Goal: Task Accomplishment & Management: Use online tool/utility

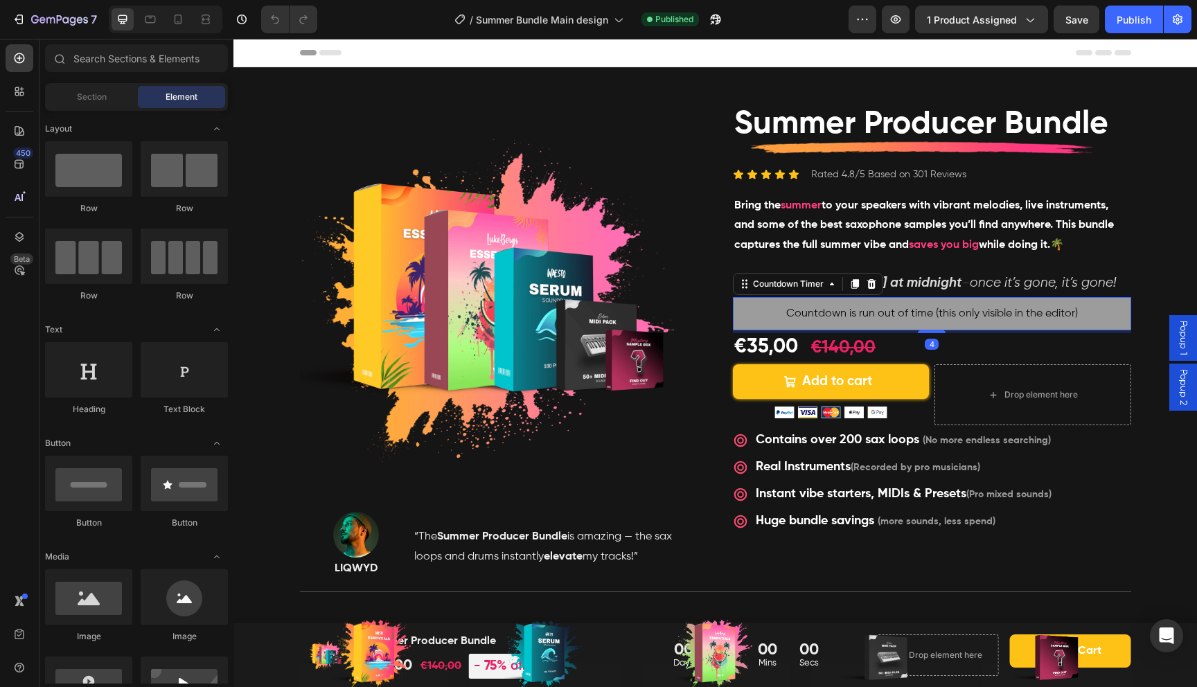
click at [812, 310] on span "Countdown is run out of time (this only visible in the editor)" at bounding box center [932, 313] width 292 height 17
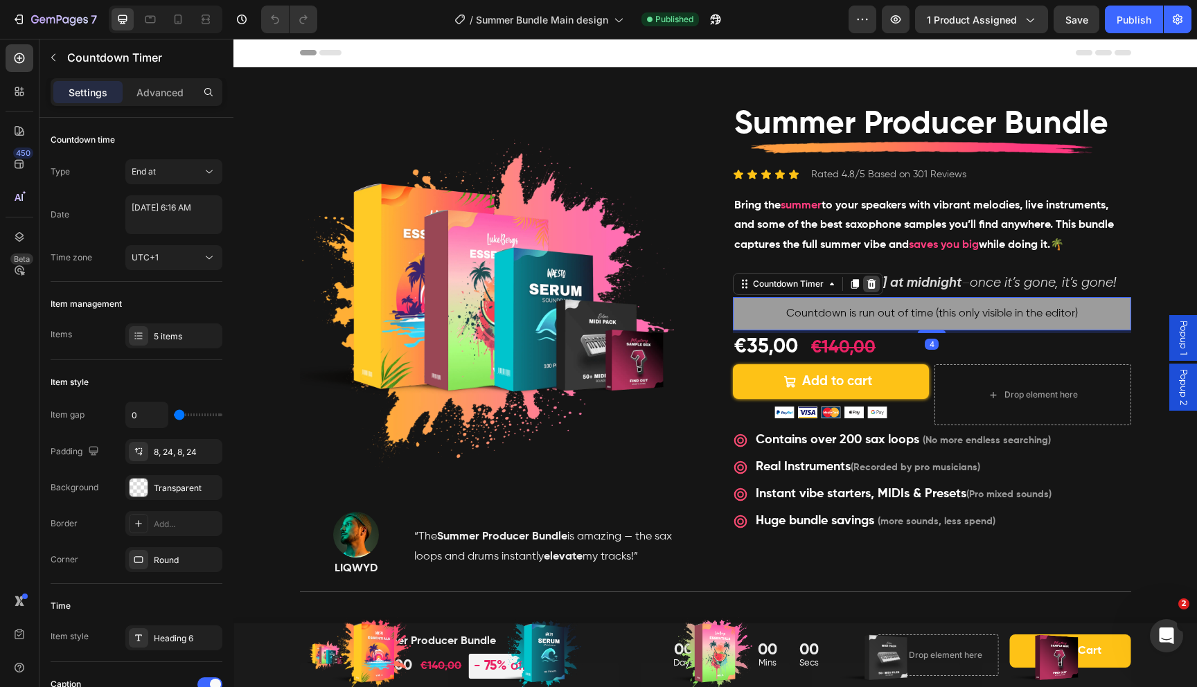
click at [864, 287] on div at bounding box center [871, 284] width 17 height 17
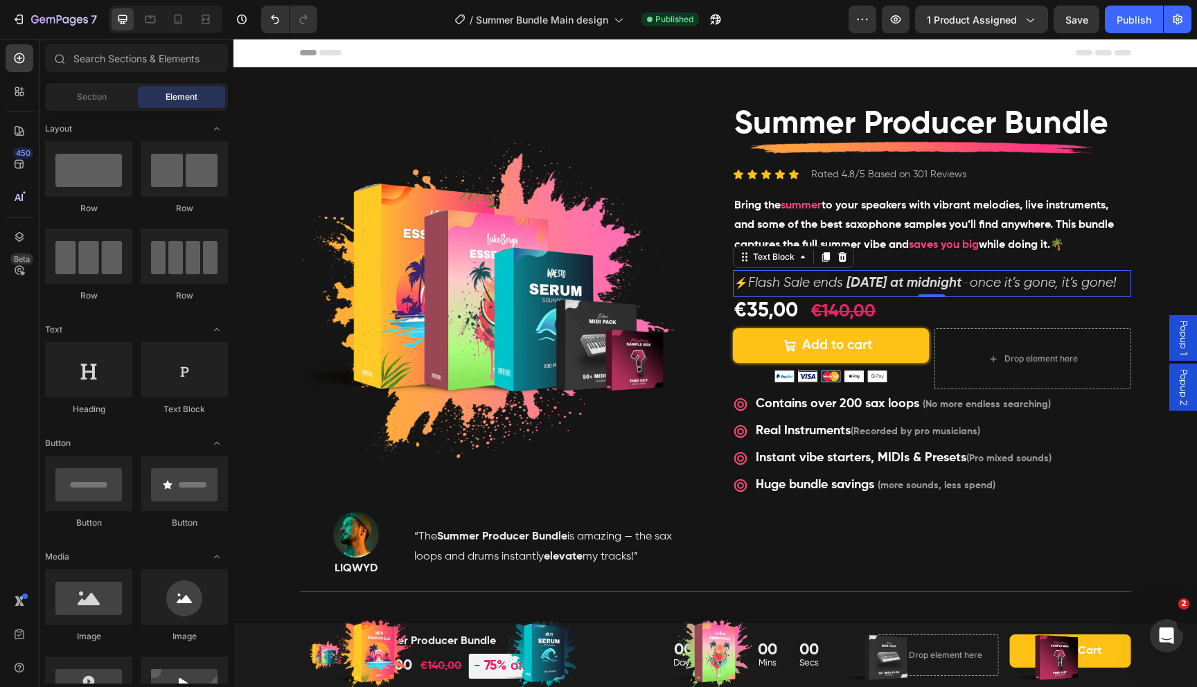
click at [855, 286] on strong "[DATE] at midnight" at bounding box center [903, 282] width 115 height 13
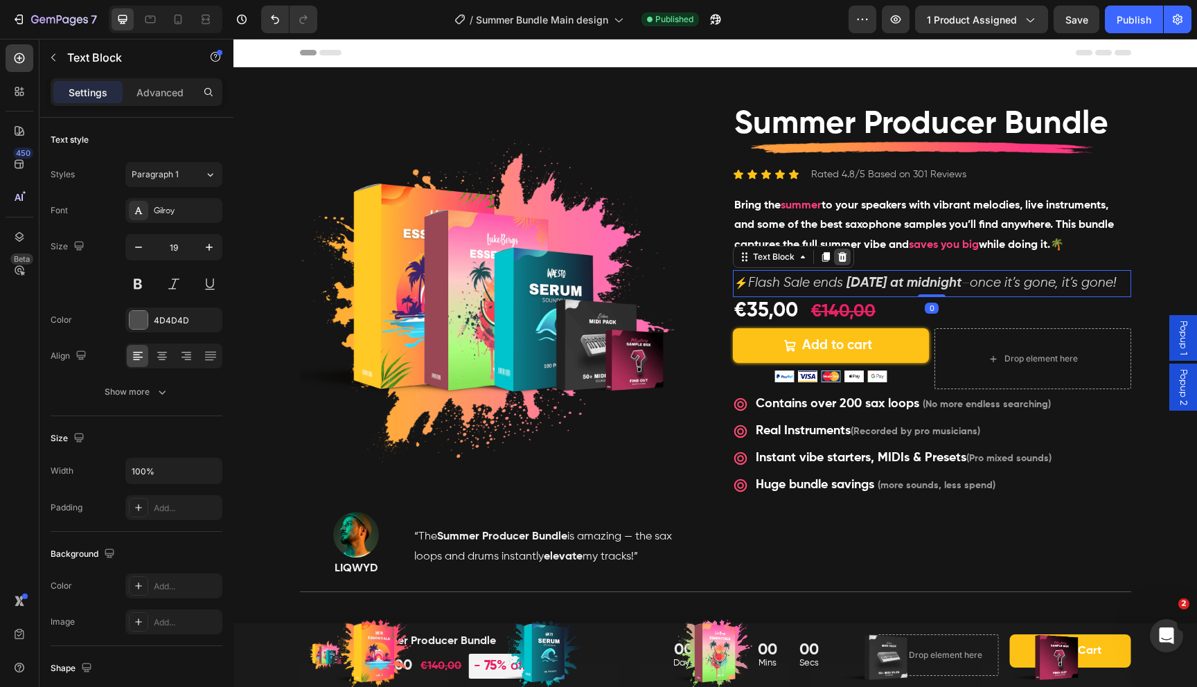
click at [844, 258] on icon at bounding box center [841, 257] width 9 height 10
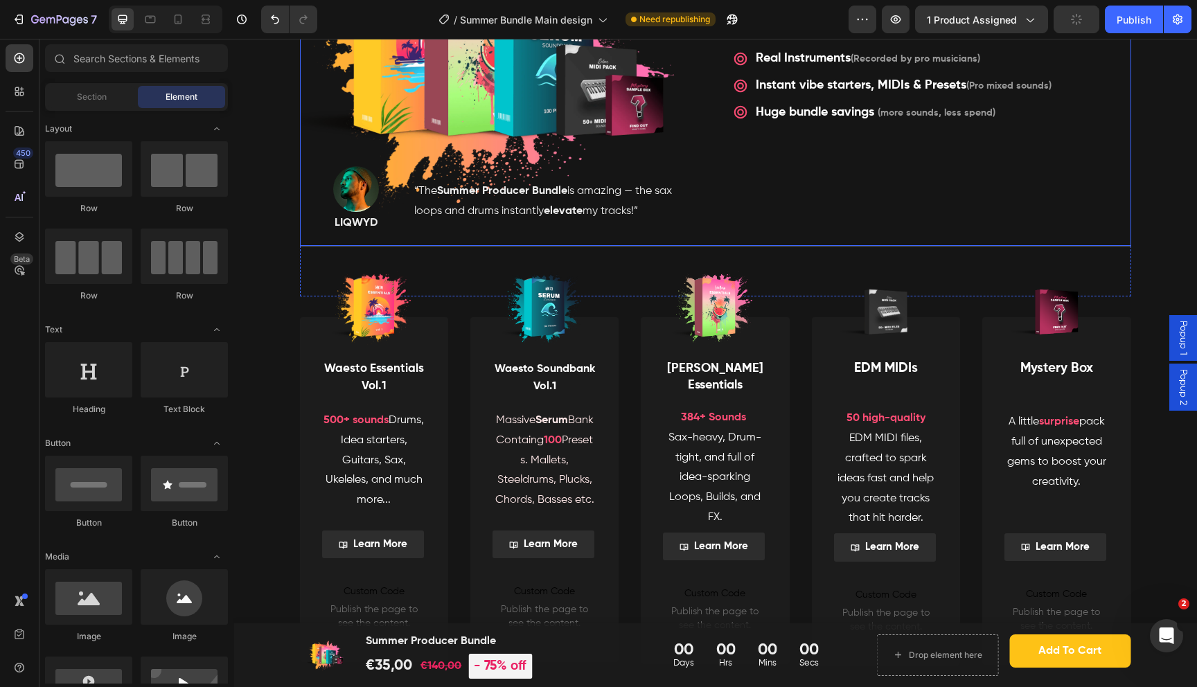
scroll to position [355, 0]
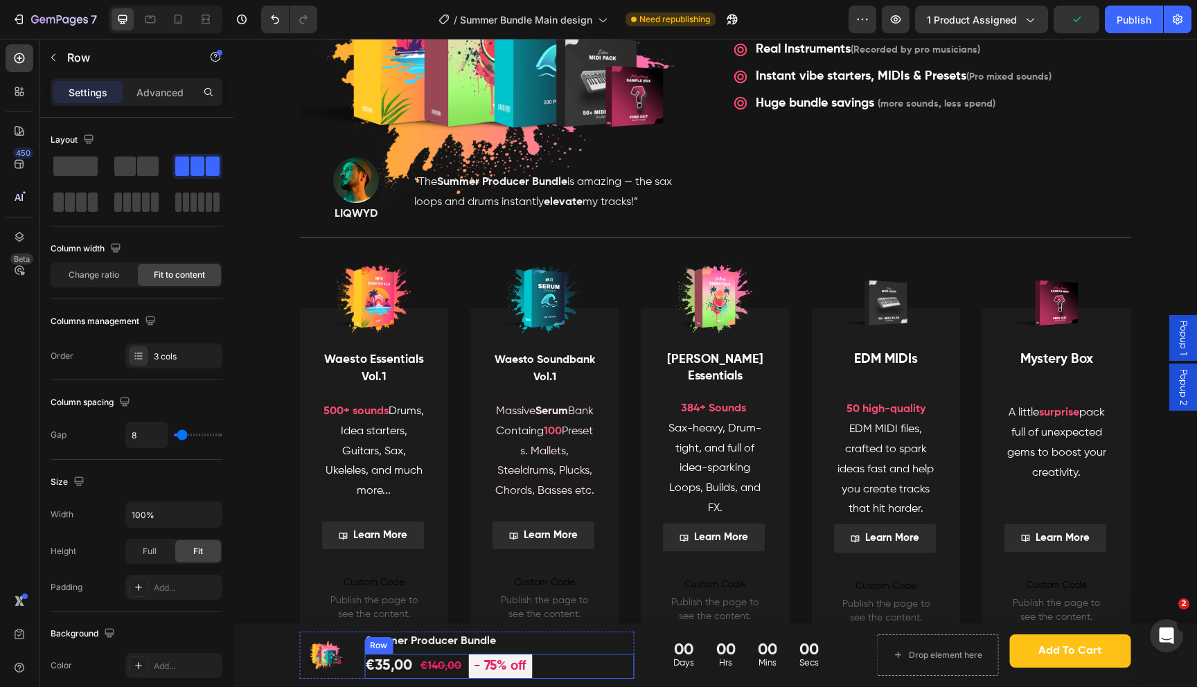
click at [614, 662] on div "€35,00 (P) Price (P) Price €140,00 (P) Price (P) Price - 75% off Product Badge …" at bounding box center [498, 667] width 269 height 26
click at [623, 640] on h1 "Summer Producer Bundle" at bounding box center [498, 641] width 269 height 19
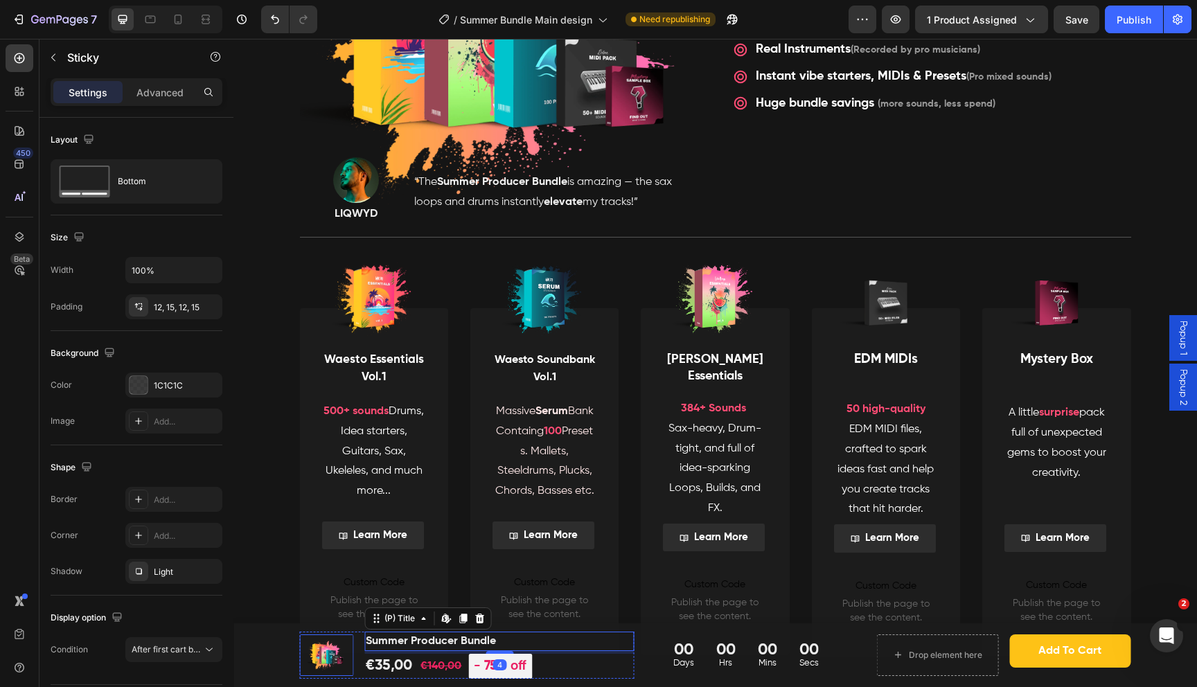
click at [297, 641] on div "(P) Images & Gallery Summer Producer Bundle (P) Title Edit content in Shopify 4…" at bounding box center [715, 656] width 943 height 48
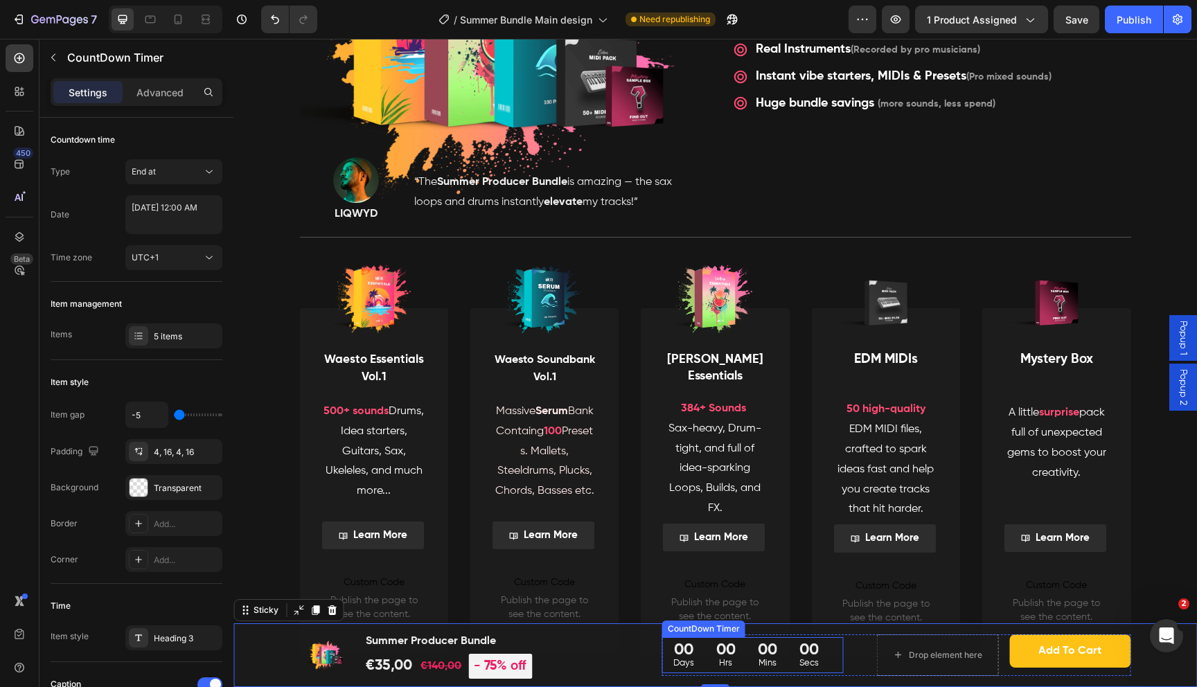
click at [718, 655] on div "00" at bounding box center [725, 650] width 19 height 21
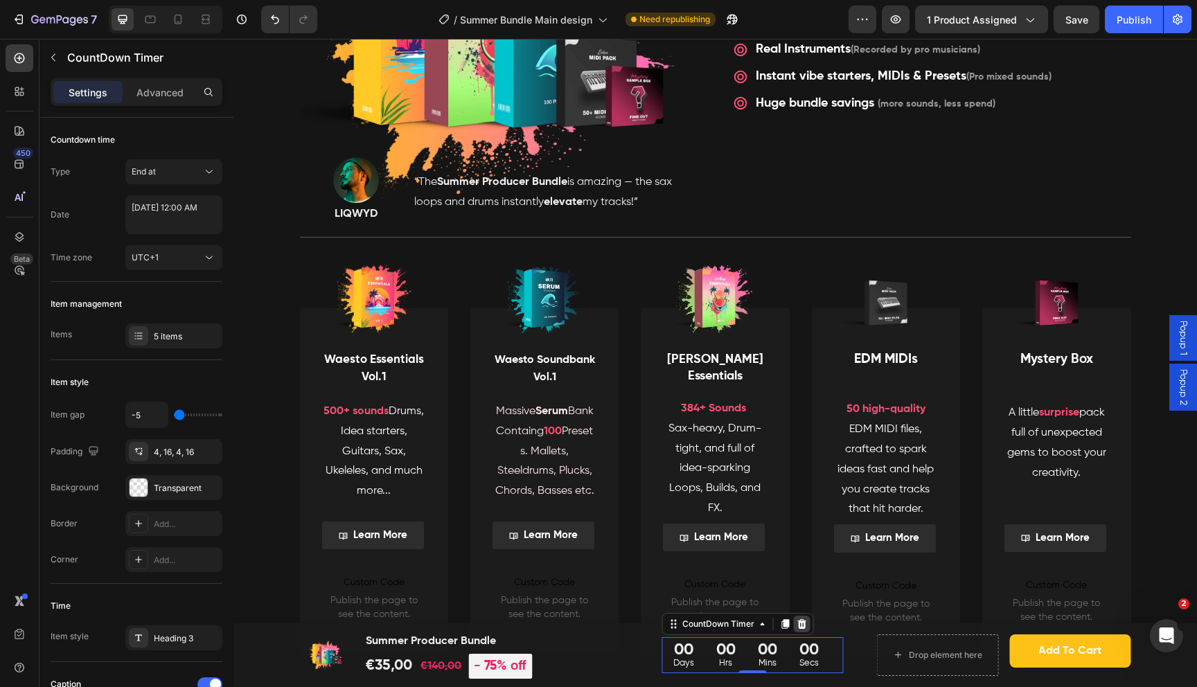
click at [804, 621] on icon at bounding box center [801, 624] width 9 height 10
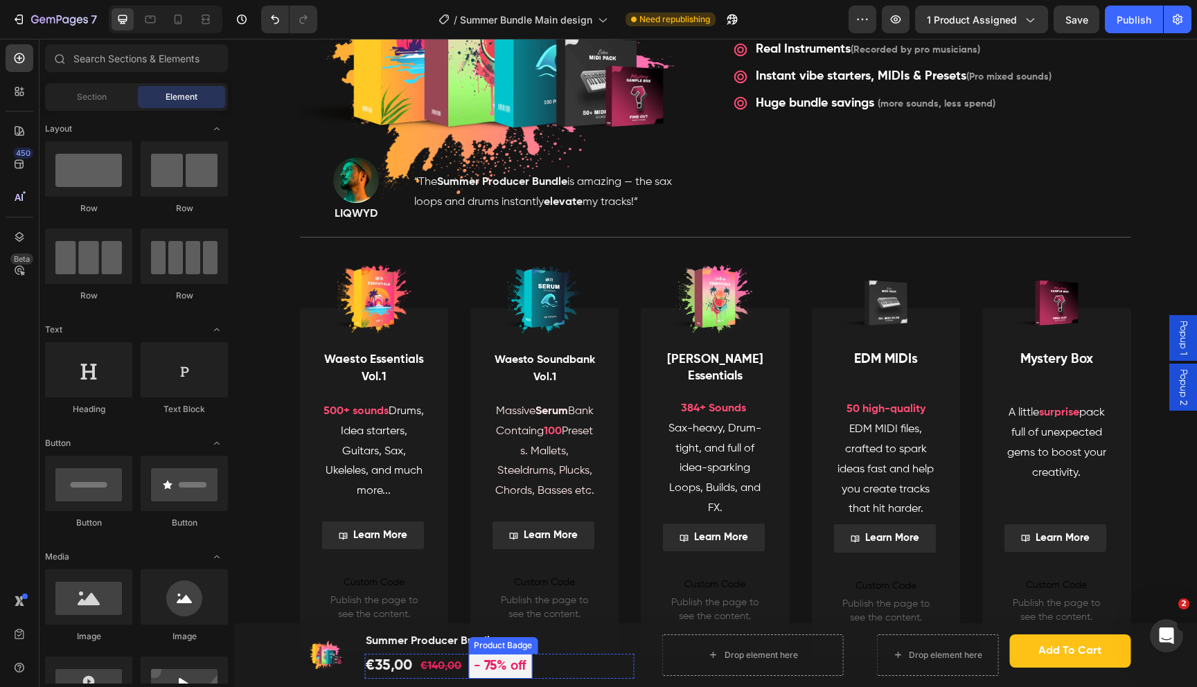
click at [522, 671] on pre "- 75% off" at bounding box center [500, 667] width 64 height 26
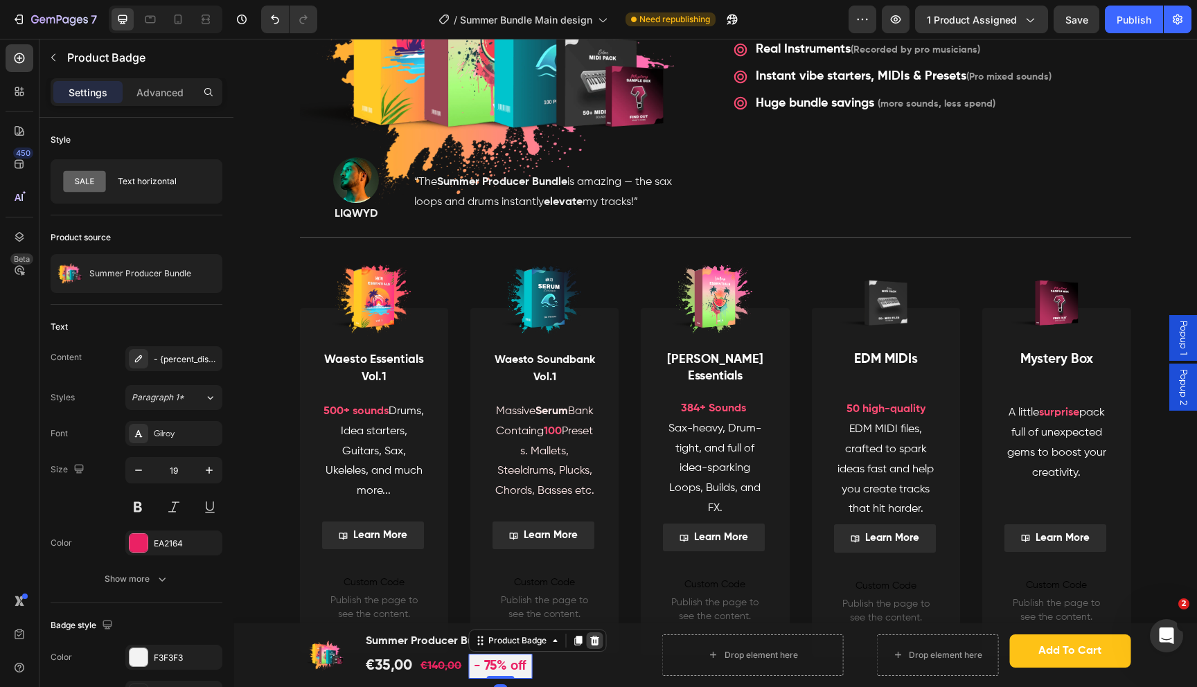
click at [601, 644] on div at bounding box center [594, 640] width 17 height 17
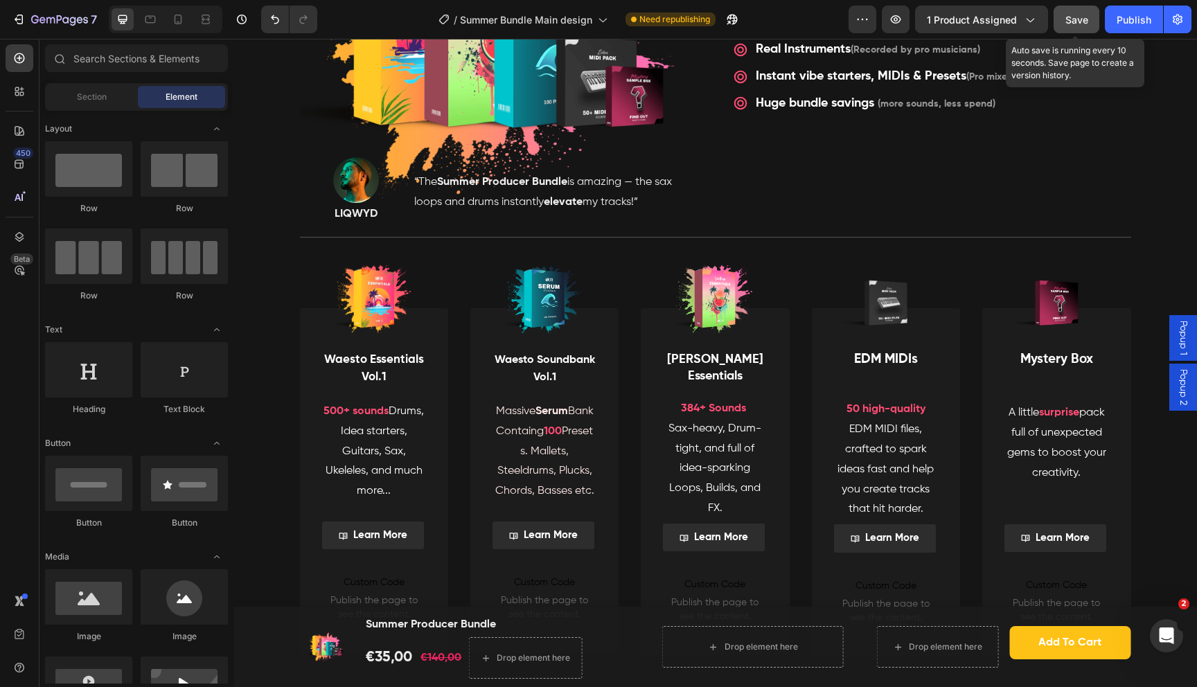
click at [1079, 17] on span "Save" at bounding box center [1076, 20] width 23 height 12
click at [1123, 17] on div "Publish" at bounding box center [1134, 19] width 35 height 15
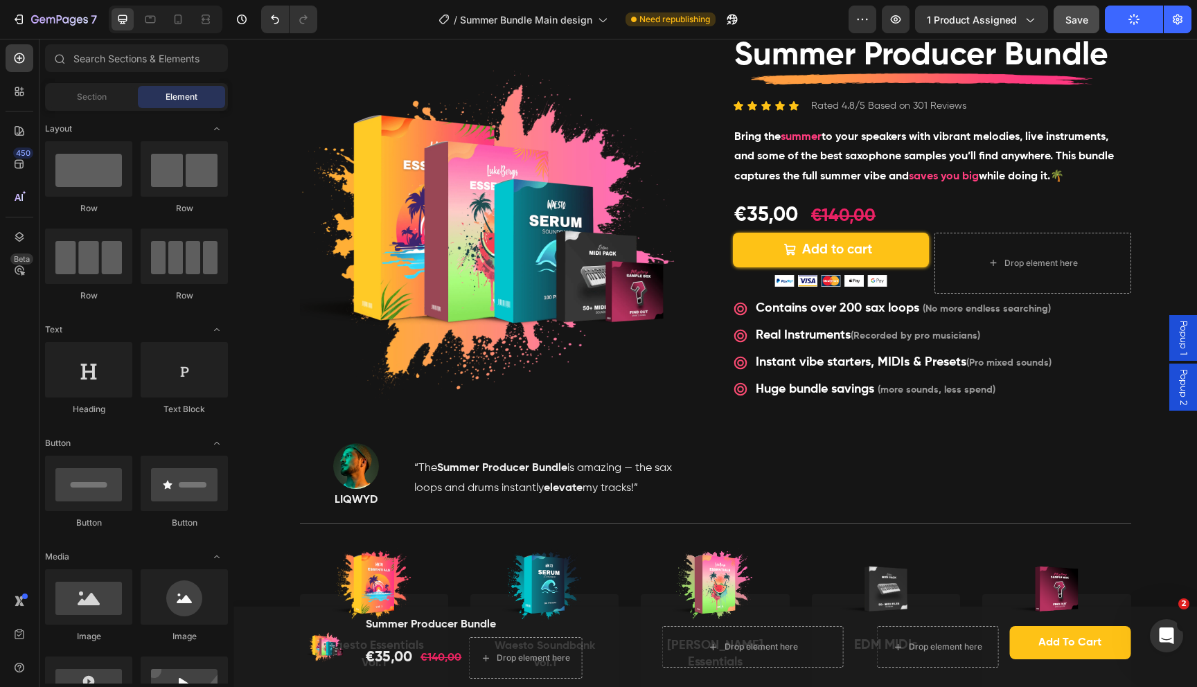
scroll to position [100, 0]
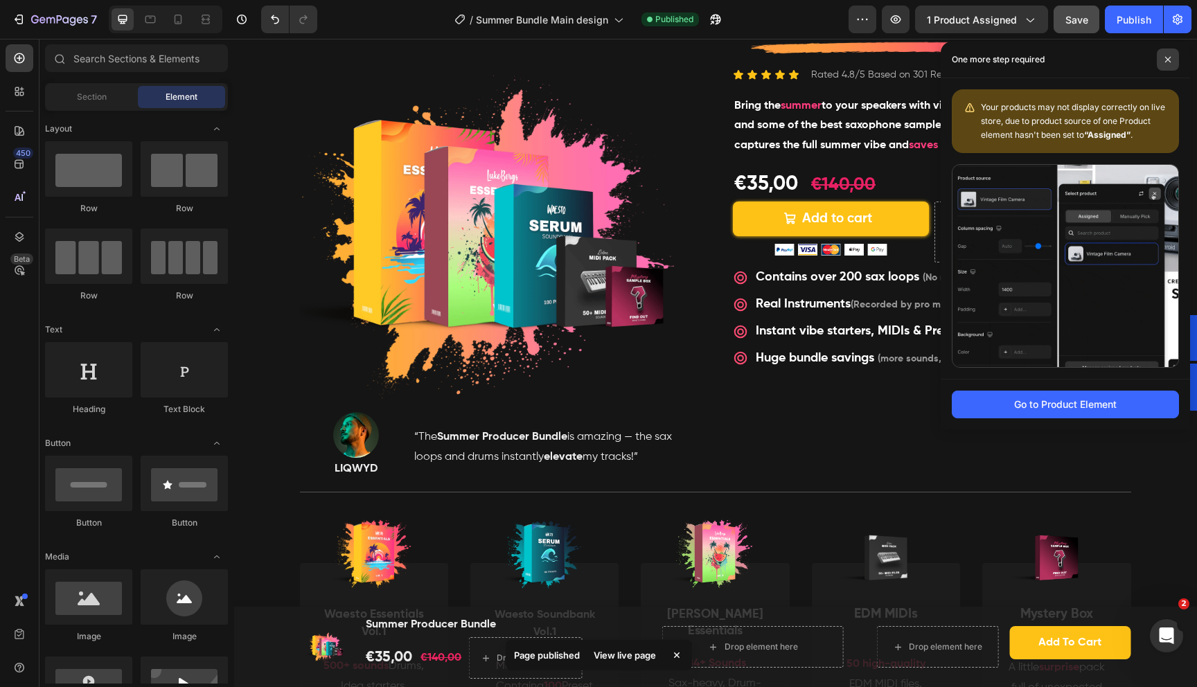
click at [1168, 68] on span at bounding box center [1168, 59] width 22 height 22
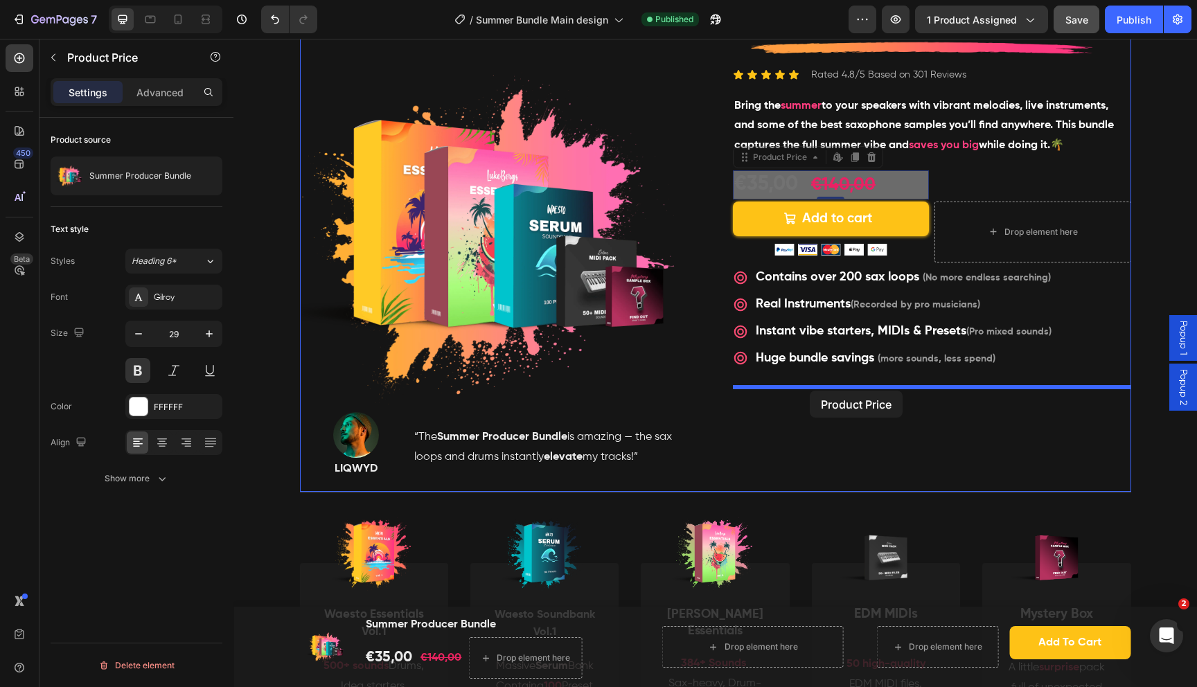
drag, startPoint x: 807, startPoint y: 171, endPoint x: 810, endPoint y: 391, distance: 219.6
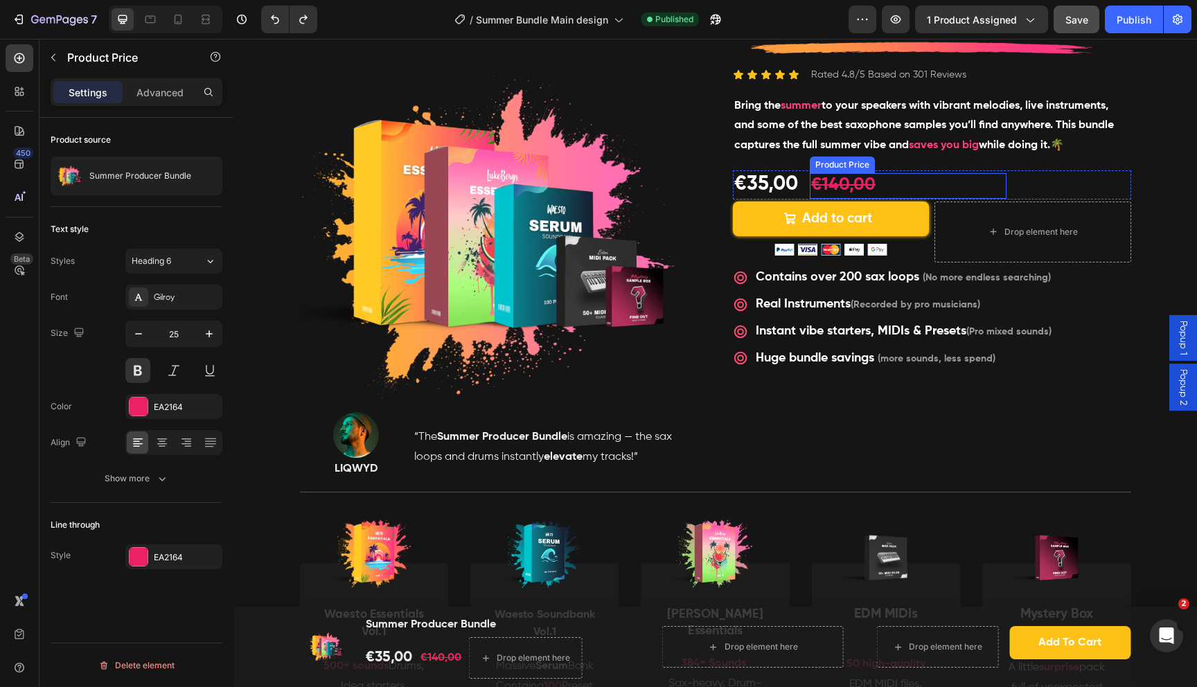
click at [855, 182] on div "€140,00" at bounding box center [908, 186] width 197 height 26
click at [851, 163] on div "Product Price" at bounding box center [857, 160] width 60 height 12
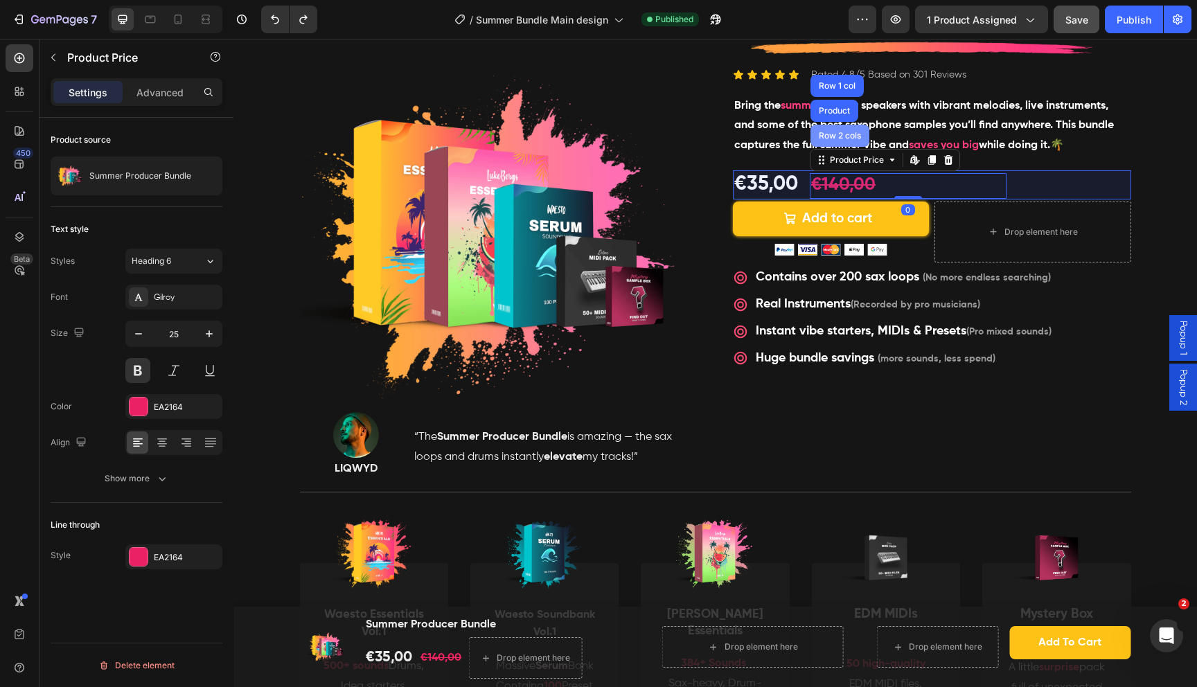
click at [846, 141] on div "Row 2 cols" at bounding box center [839, 136] width 59 height 22
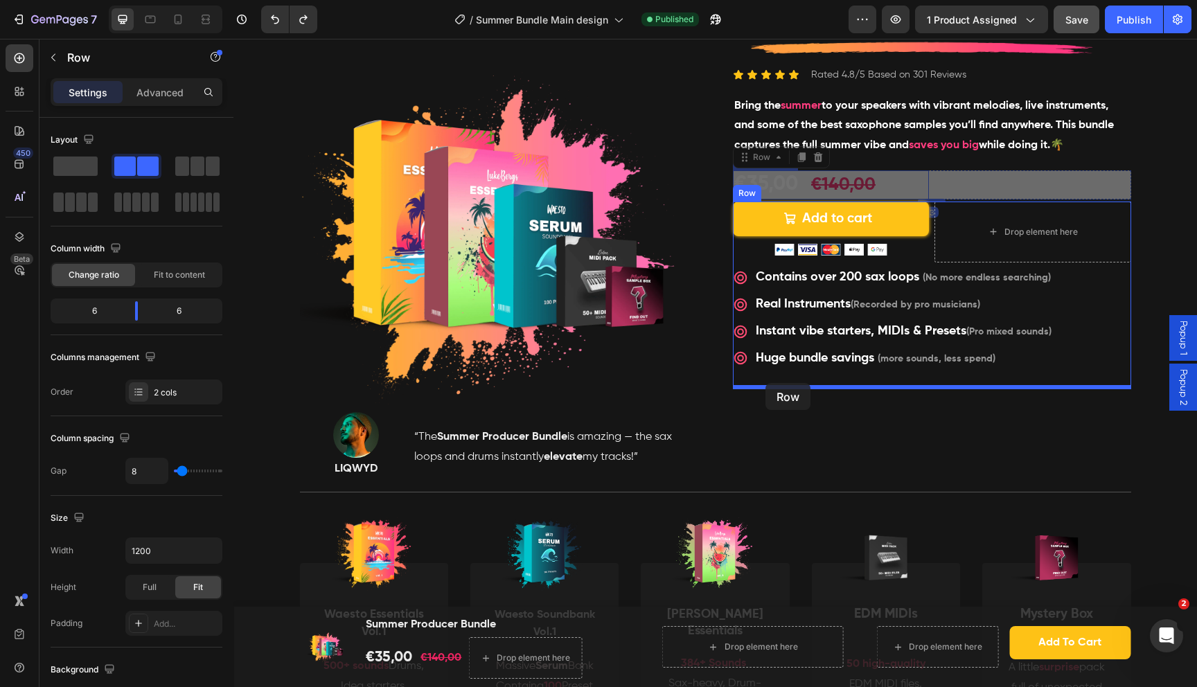
drag, startPoint x: 771, startPoint y: 154, endPoint x: 765, endPoint y: 383, distance: 229.3
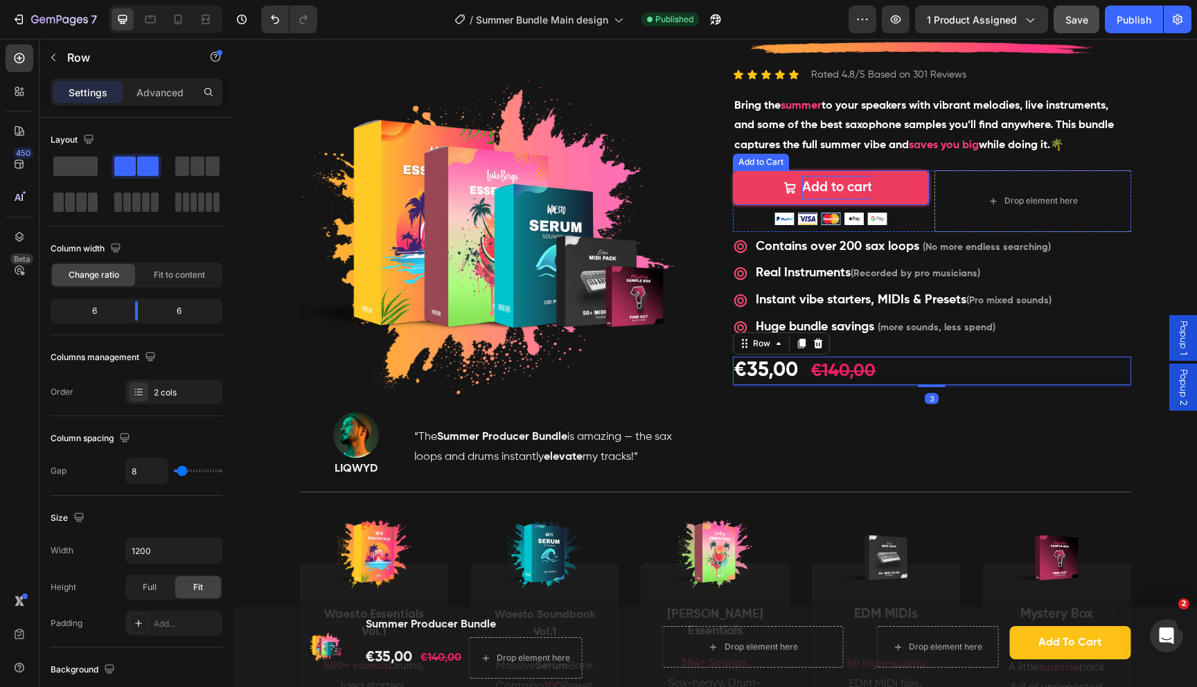
click at [833, 192] on div "Add to cart" at bounding box center [837, 188] width 70 height 24
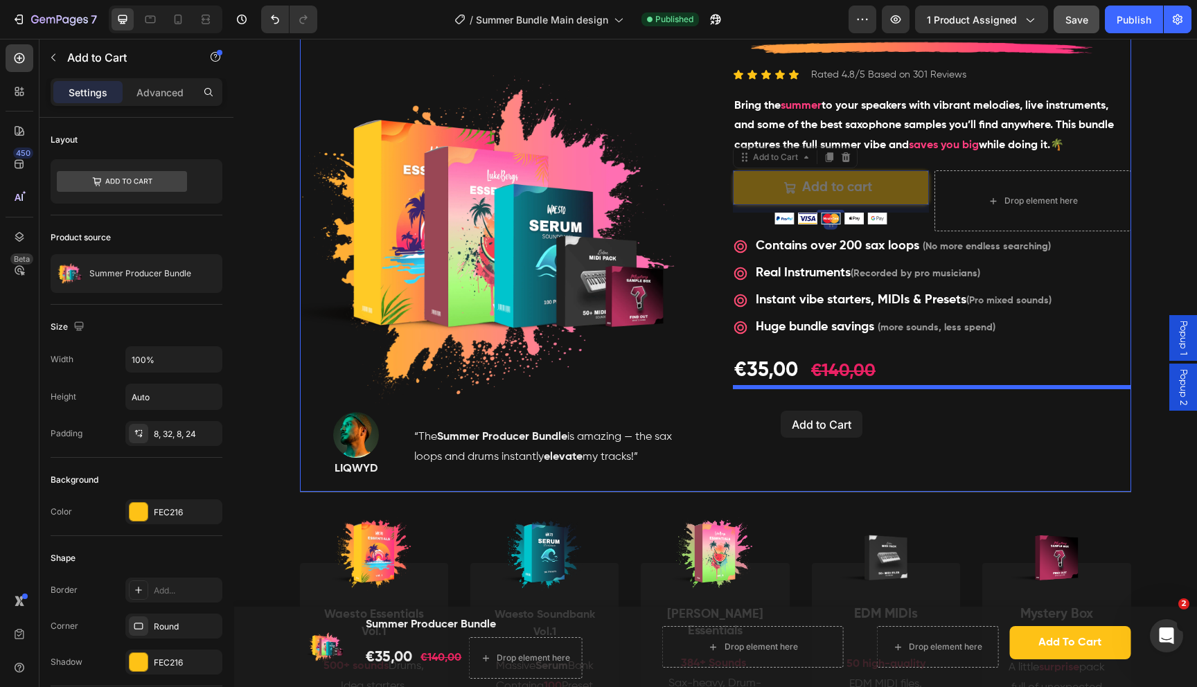
drag, startPoint x: 780, startPoint y: 158, endPoint x: 781, endPoint y: 410, distance: 252.1
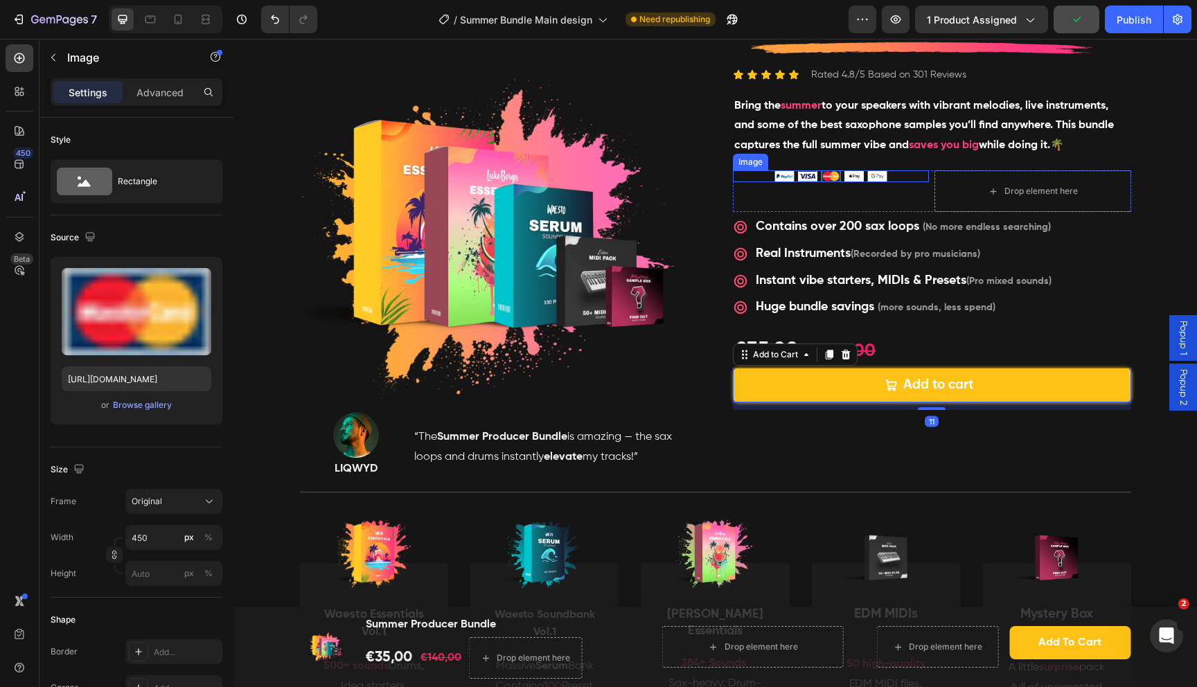
click at [819, 181] on img at bounding box center [831, 176] width 197 height 12
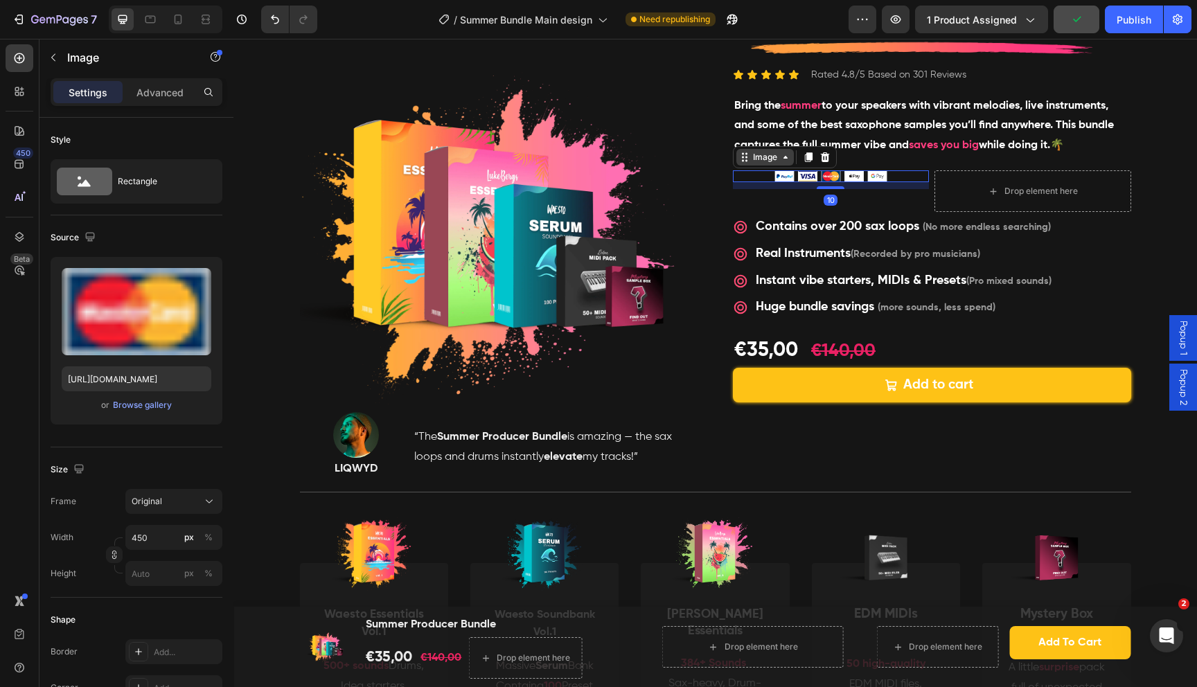
click at [776, 154] on div "Image" at bounding box center [765, 157] width 30 height 12
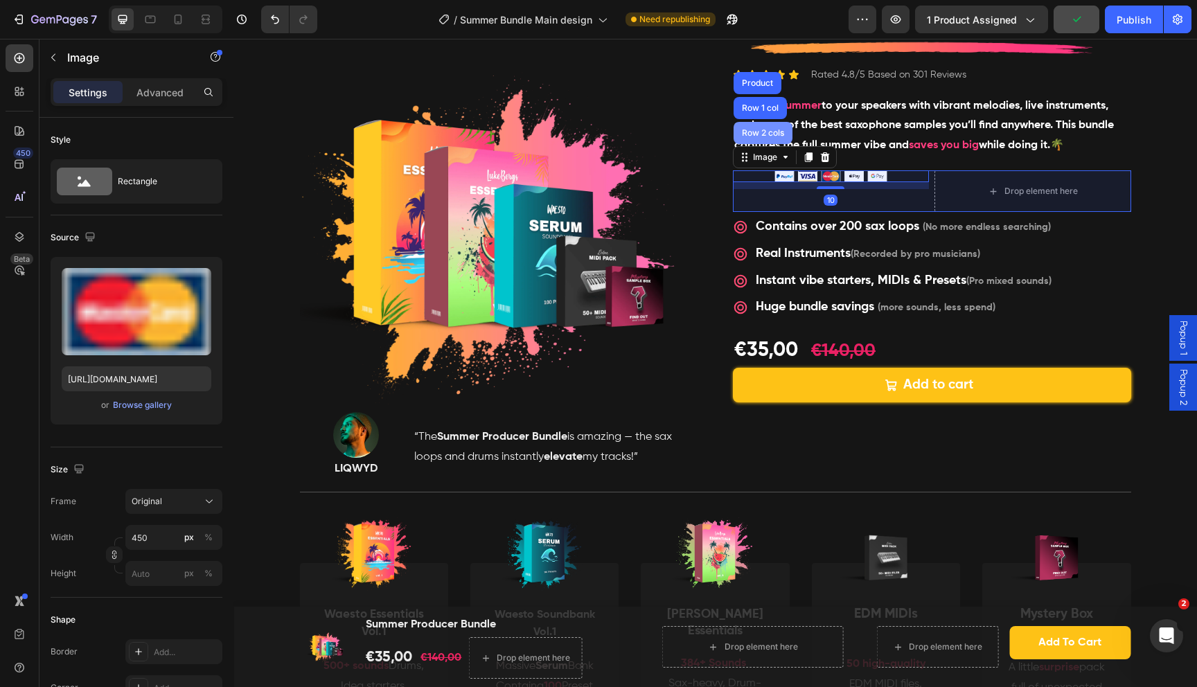
click at [774, 133] on div "Row 2 cols" at bounding box center [763, 133] width 48 height 8
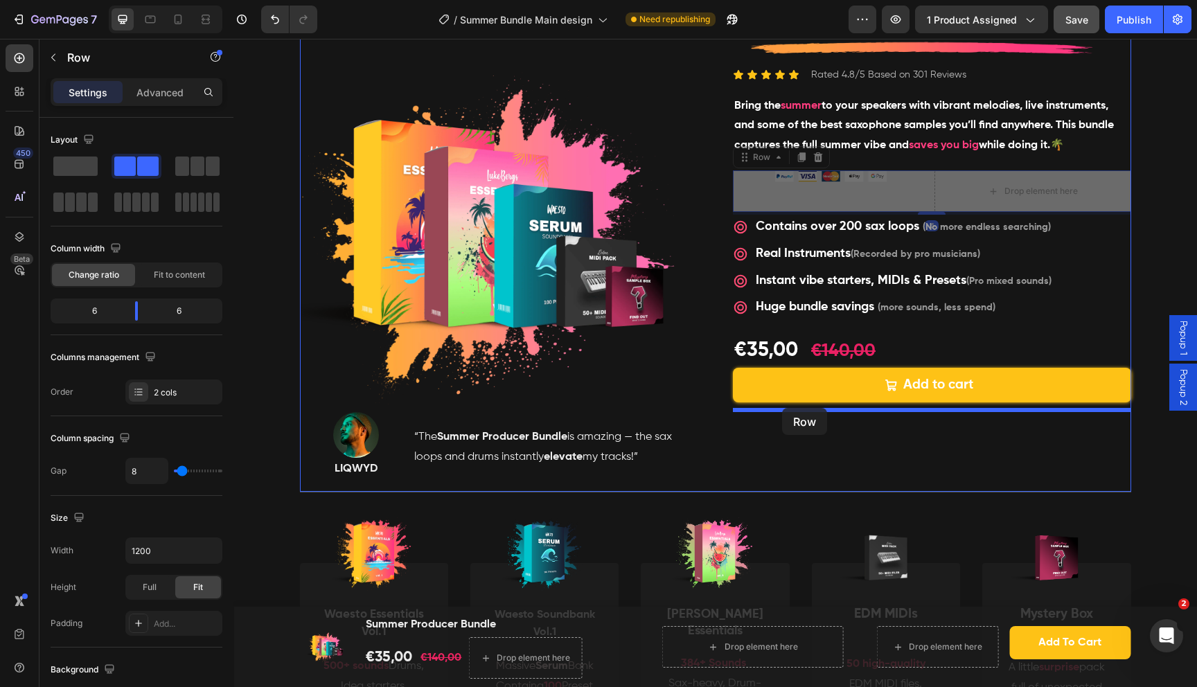
drag, startPoint x: 763, startPoint y: 157, endPoint x: 782, endPoint y: 407, distance: 251.5
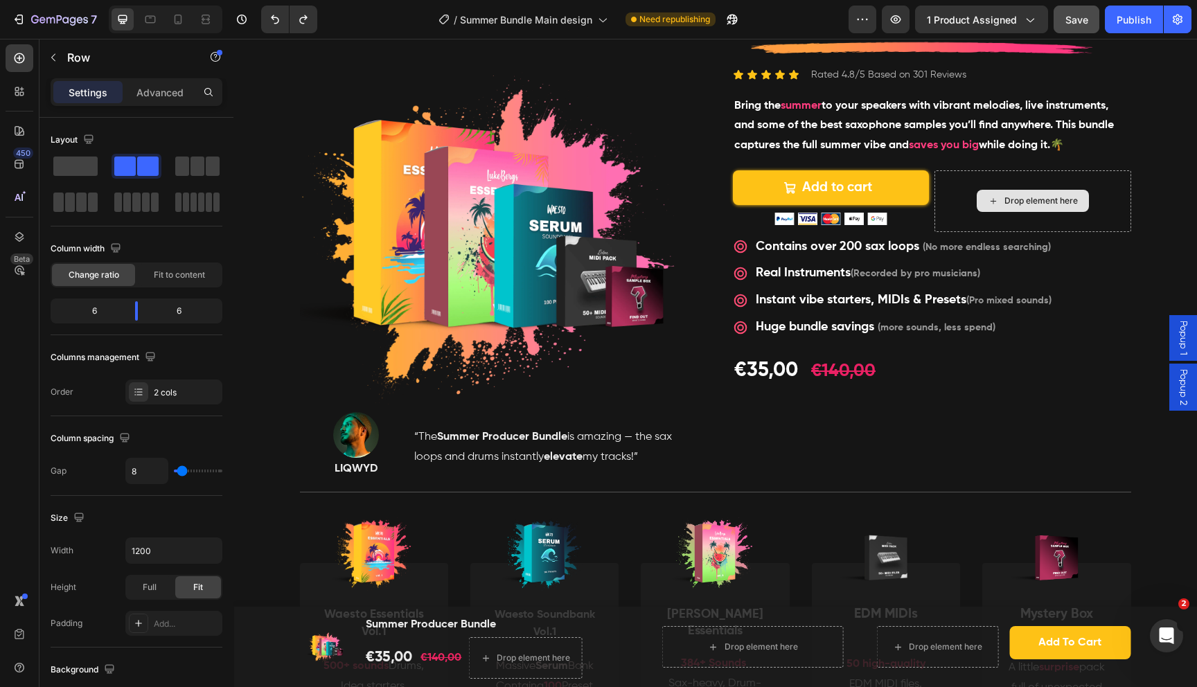
click at [951, 175] on div "Drop element here" at bounding box center [1032, 200] width 197 height 61
click at [758, 213] on img at bounding box center [831, 219] width 197 height 12
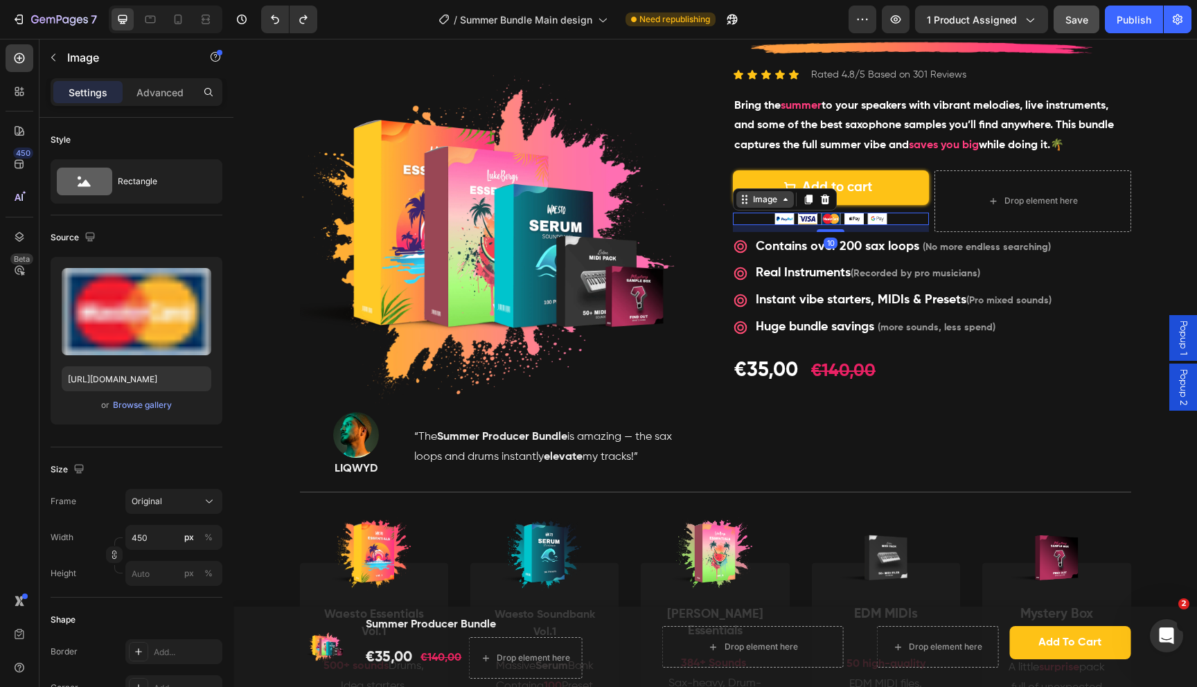
click at [770, 197] on div "Image" at bounding box center [765, 199] width 30 height 12
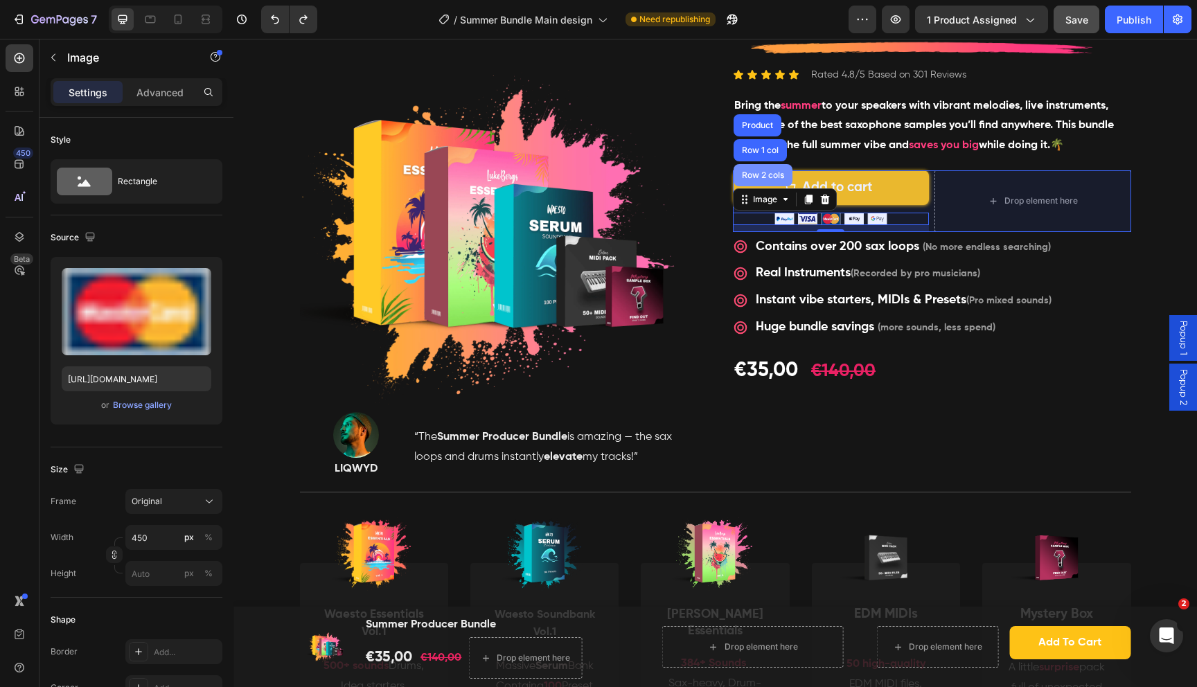
click at [770, 170] on div "Row 2 cols" at bounding box center [763, 175] width 59 height 22
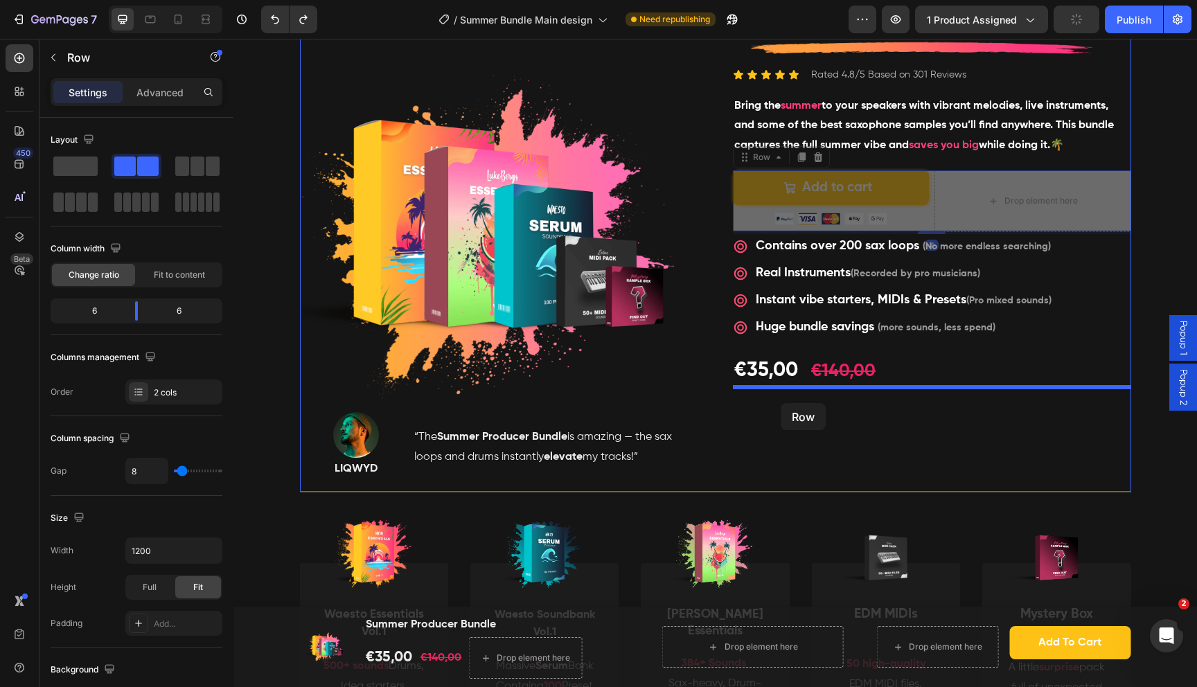
drag, startPoint x: 773, startPoint y: 159, endPoint x: 781, endPoint y: 403, distance: 244.6
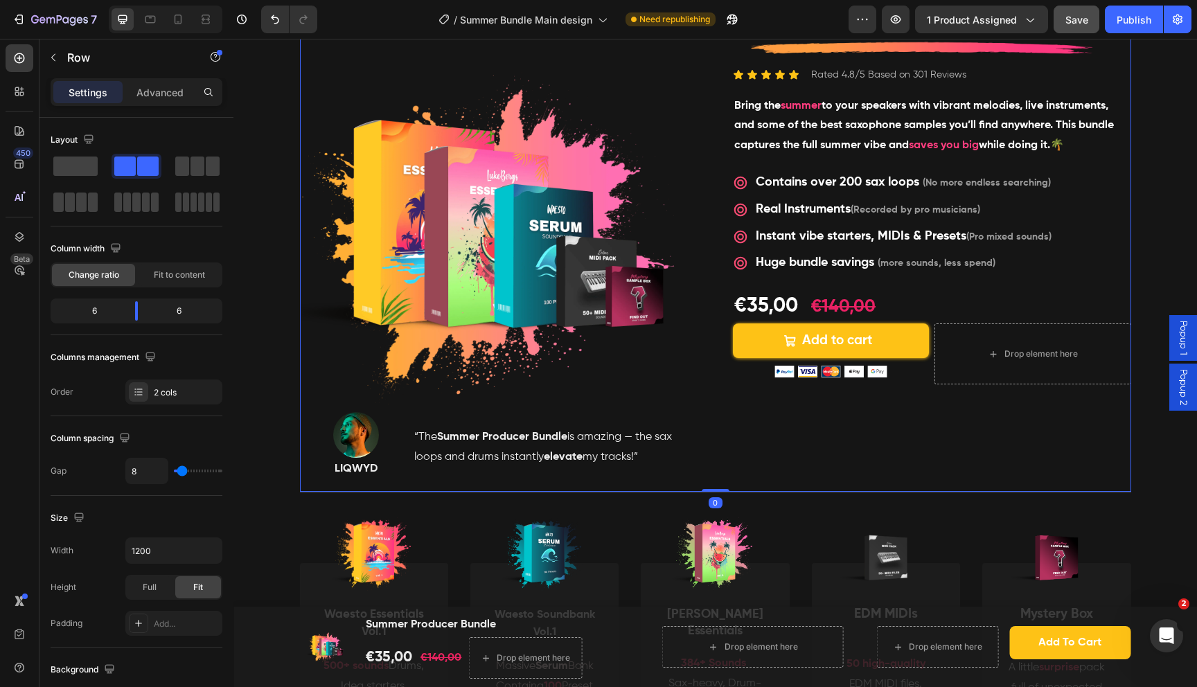
click at [779, 416] on div "Summer Producer Bundle Product Title Image Row Icon Icon Icon Icon Icon Icon Li…" at bounding box center [932, 247] width 398 height 489
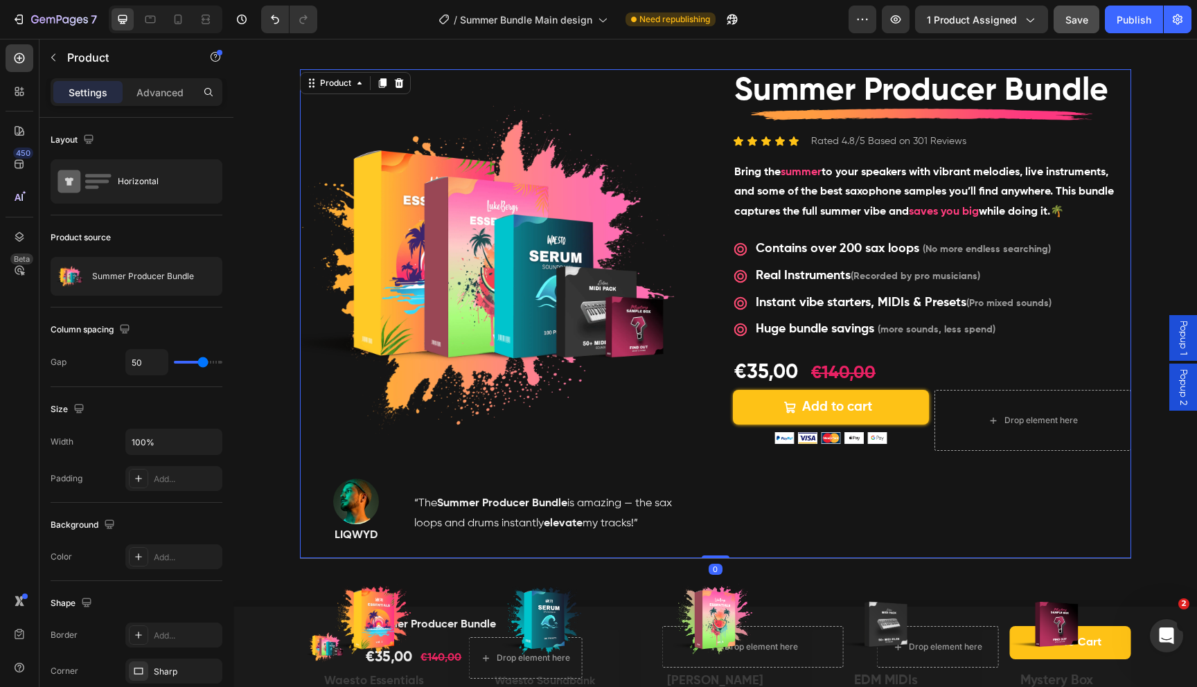
scroll to position [0, 0]
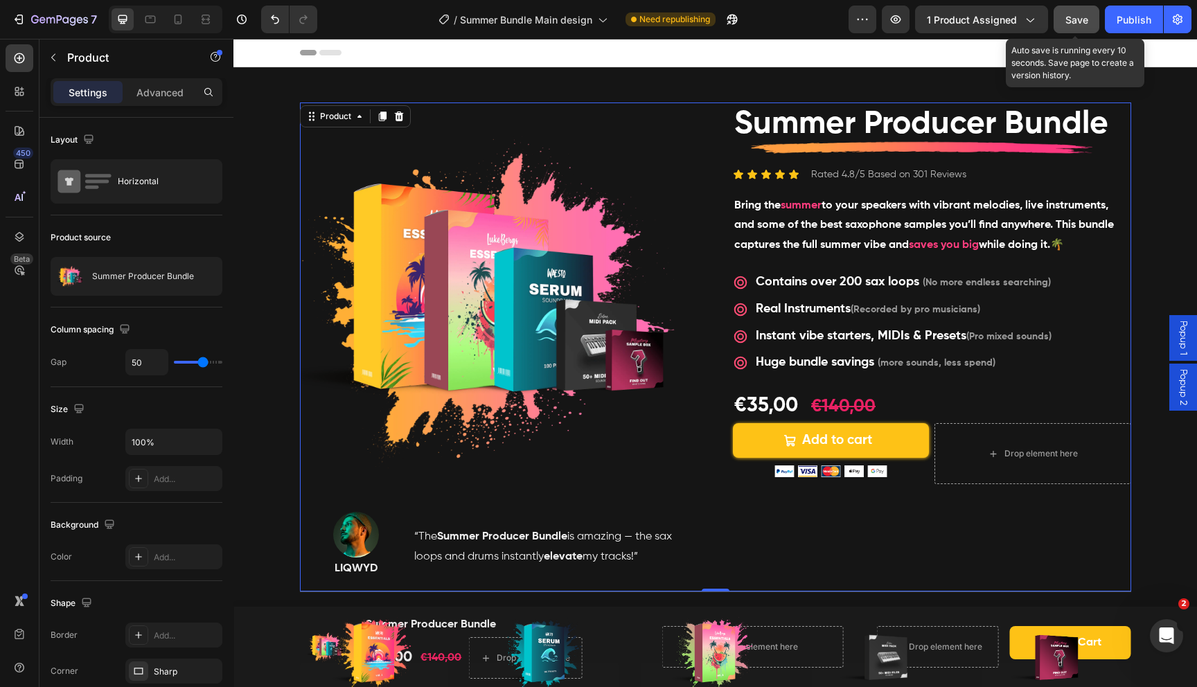
click at [1084, 24] on span "Save" at bounding box center [1076, 20] width 23 height 12
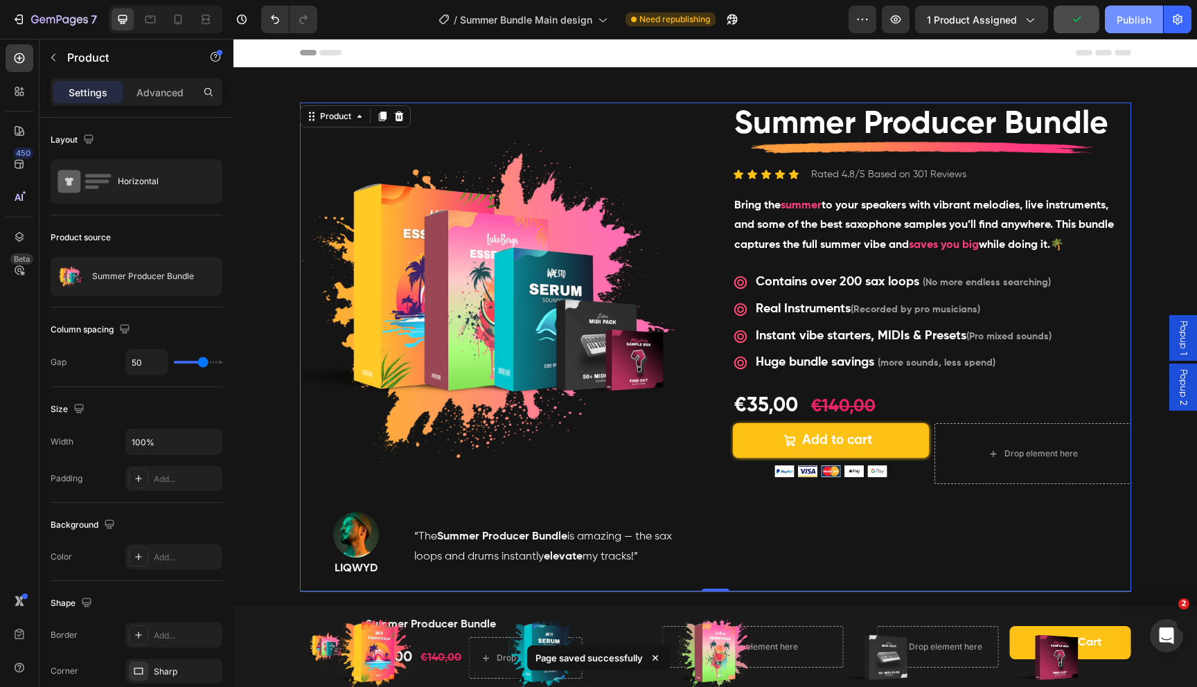
click at [1126, 24] on div "Publish" at bounding box center [1134, 19] width 35 height 15
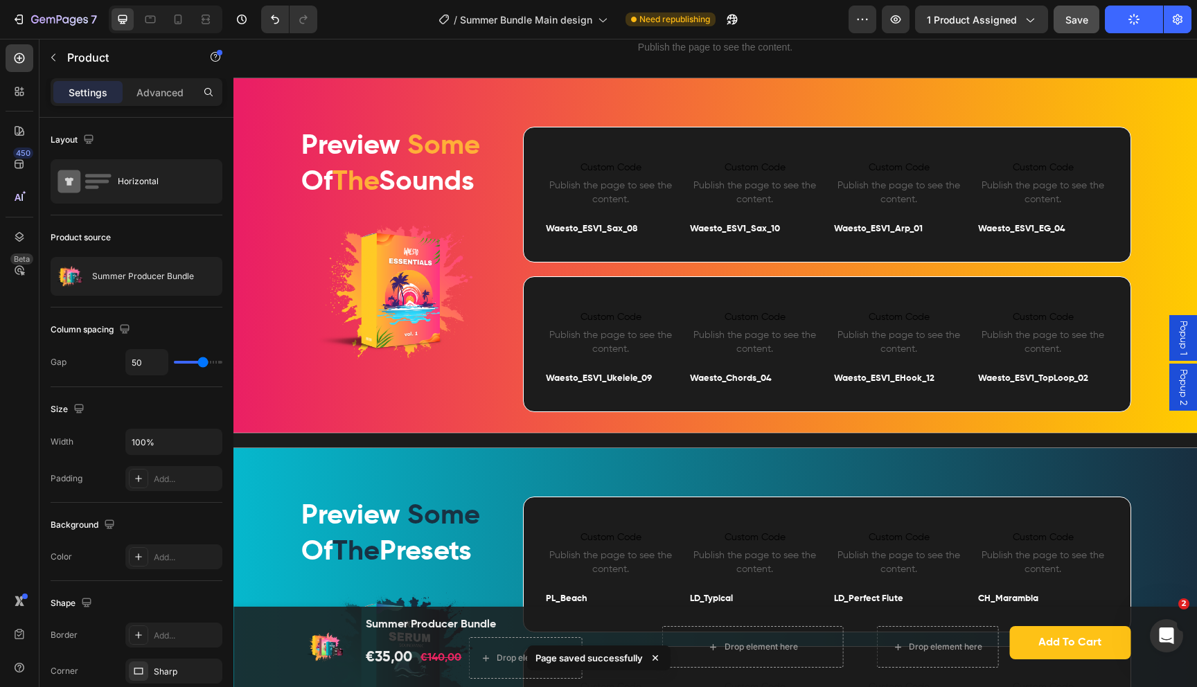
scroll to position [1018, 0]
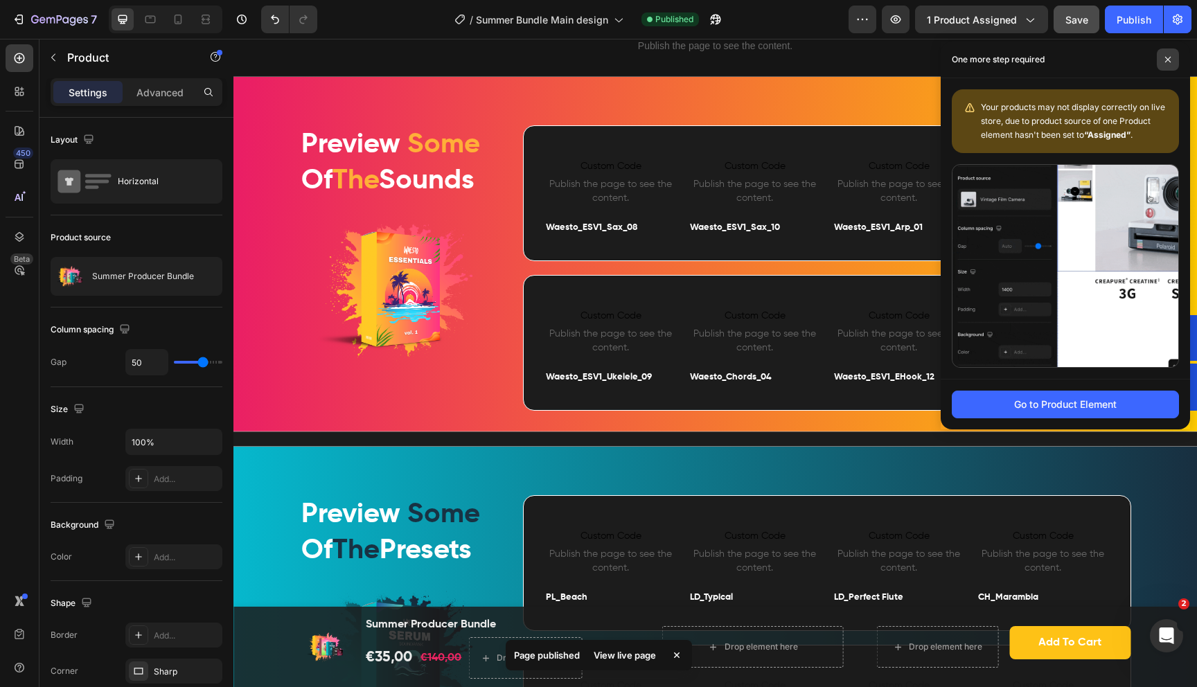
click at [1169, 60] on icon at bounding box center [1168, 60] width 6 height 6
